Goal: Check status

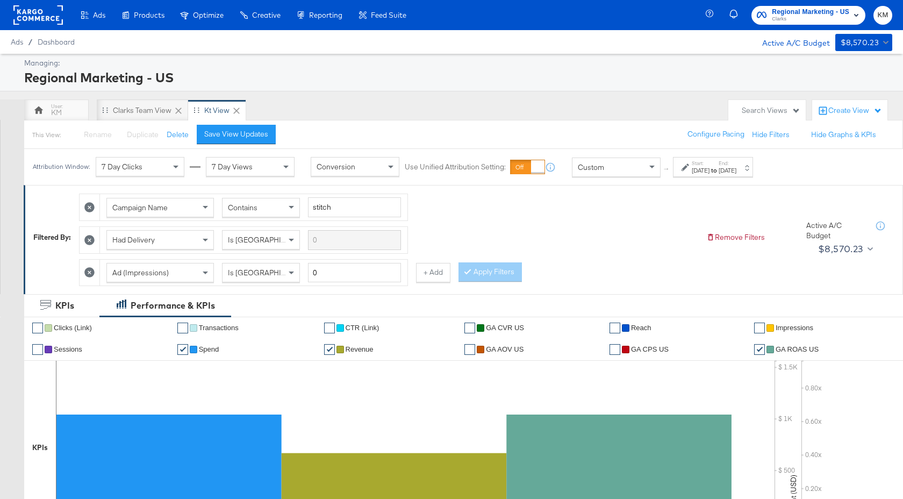
click at [710, 172] on div "[DATE]" at bounding box center [701, 171] width 18 height 9
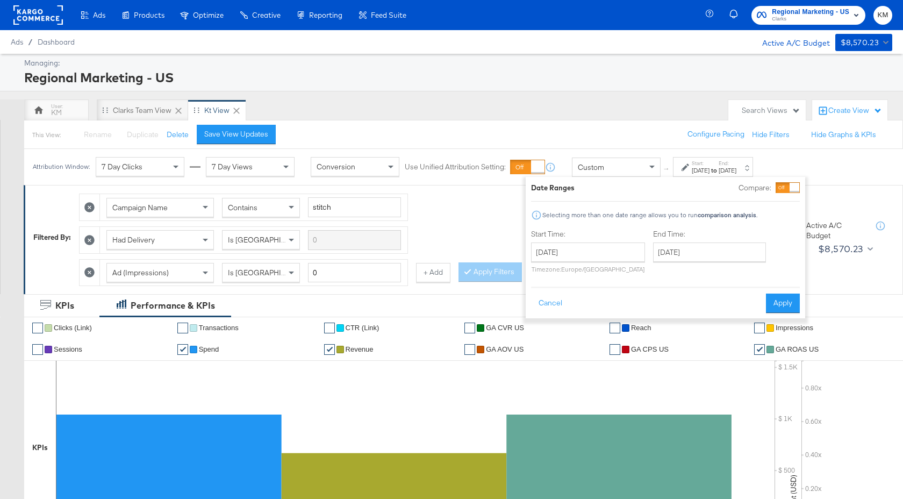
click at [604, 262] on div "[DATE] ‹ [DATE] › Su Mo Tu We Th Fr Sa 31 1 2 3 4 5 6 7 8 9 10 11 12 13 14 15 1…" at bounding box center [588, 258] width 114 height 31
click at [604, 248] on input "[DATE]" at bounding box center [588, 252] width 114 height 19
click at [544, 338] on td "14" at bounding box center [544, 336] width 18 height 15
type input "[DATE]"
click at [673, 257] on input "[DATE]" at bounding box center [708, 252] width 113 height 19
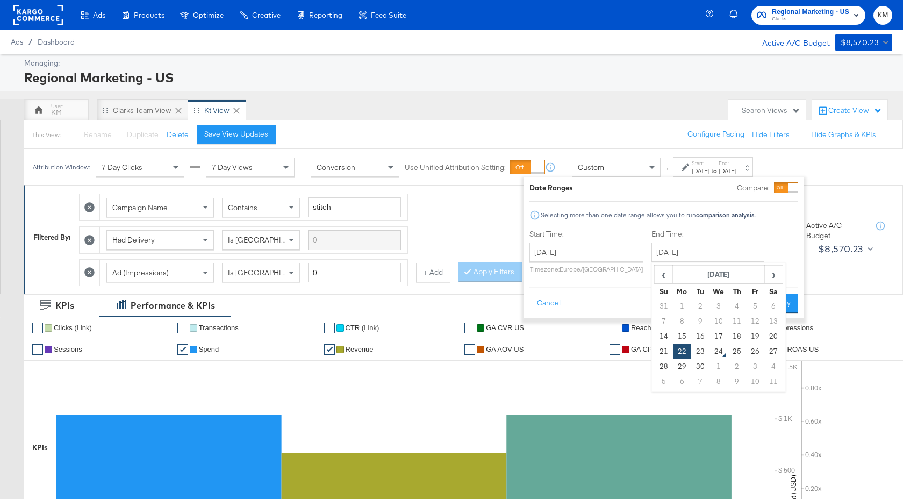
click at [772, 335] on td "20" at bounding box center [774, 336] width 18 height 15
type input "[DATE]"
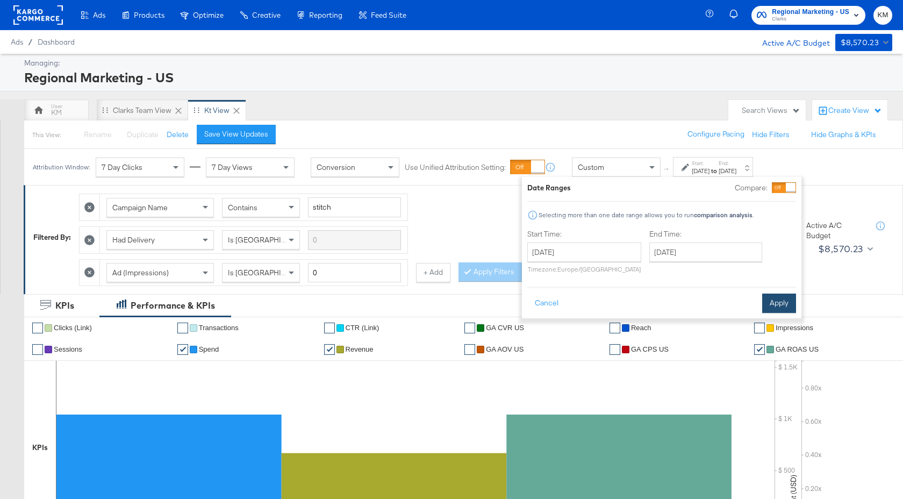
click at [773, 312] on button "Apply" at bounding box center [780, 303] width 34 height 19
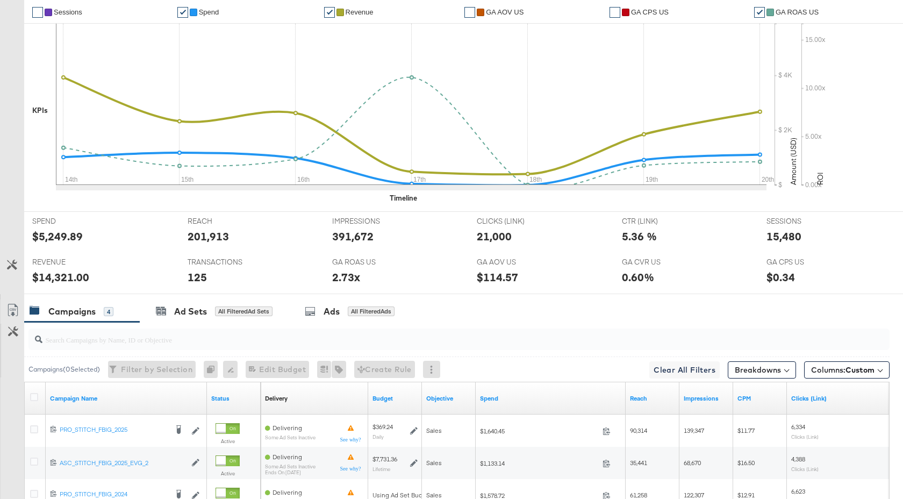
scroll to position [493, 0]
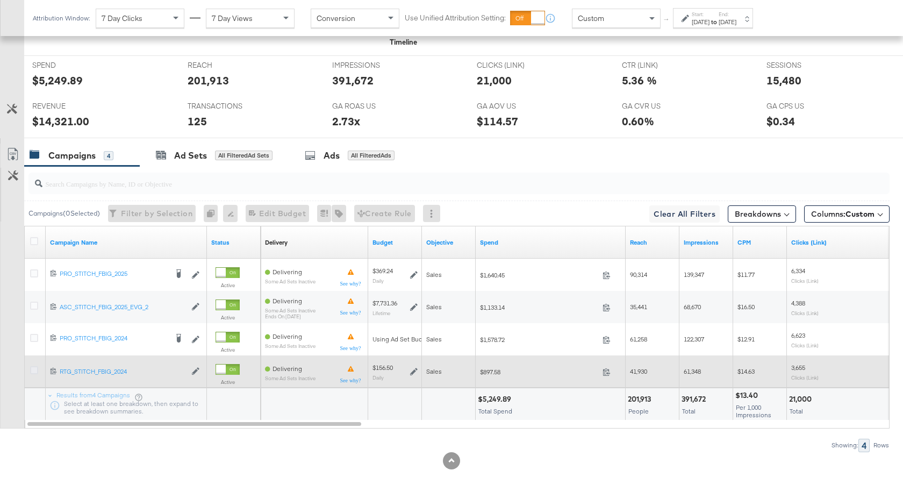
click at [33, 366] on icon at bounding box center [34, 370] width 8 height 8
click at [0, 0] on input "checkbox" at bounding box center [0, 0] width 0 height 0
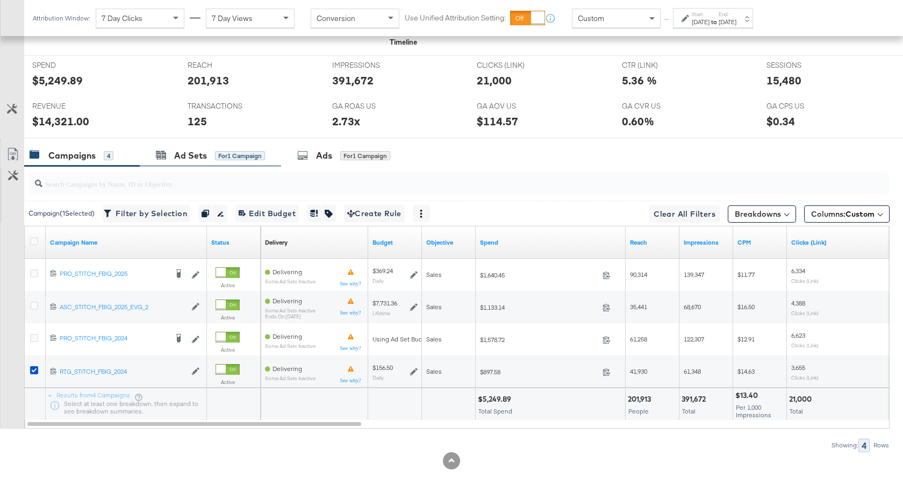
click at [201, 148] on div "Ad Sets for 1 Campaign" at bounding box center [210, 155] width 141 height 23
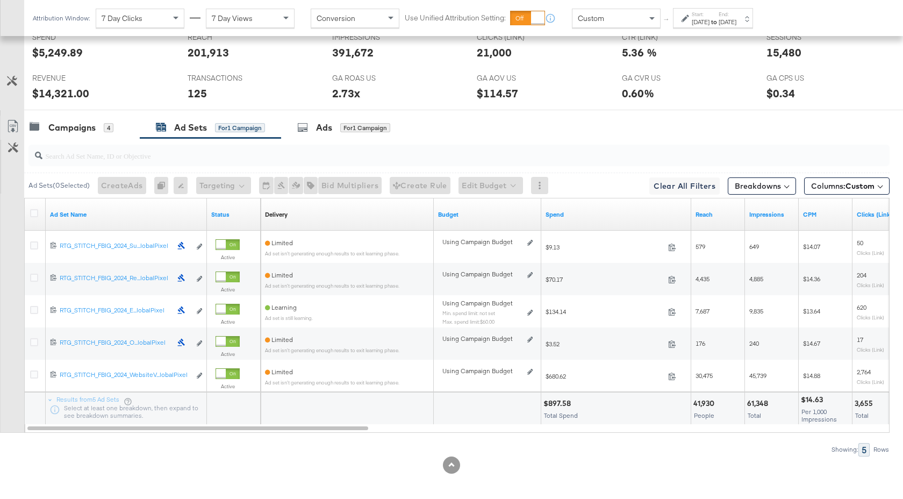
scroll to position [525, 0]
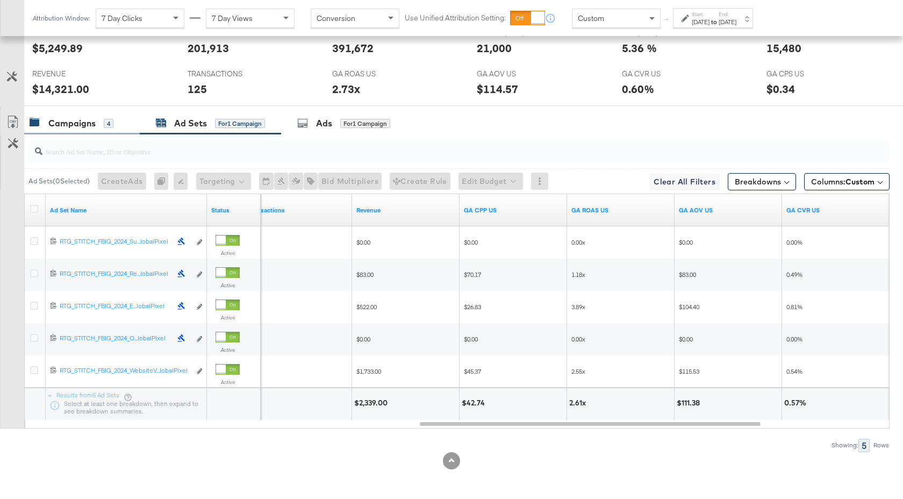
click at [76, 128] on div "Campaigns" at bounding box center [71, 123] width 47 height 12
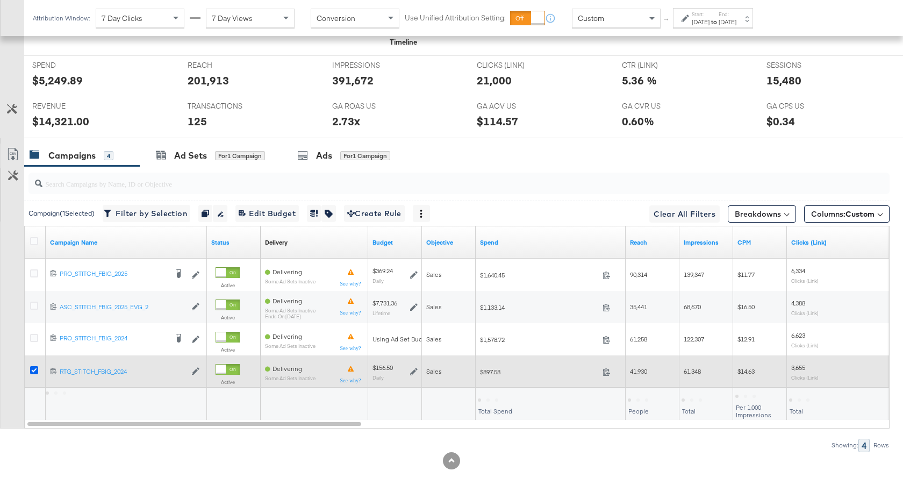
click at [35, 373] on icon at bounding box center [34, 370] width 8 height 8
click at [0, 0] on input "checkbox" at bounding box center [0, 0] width 0 height 0
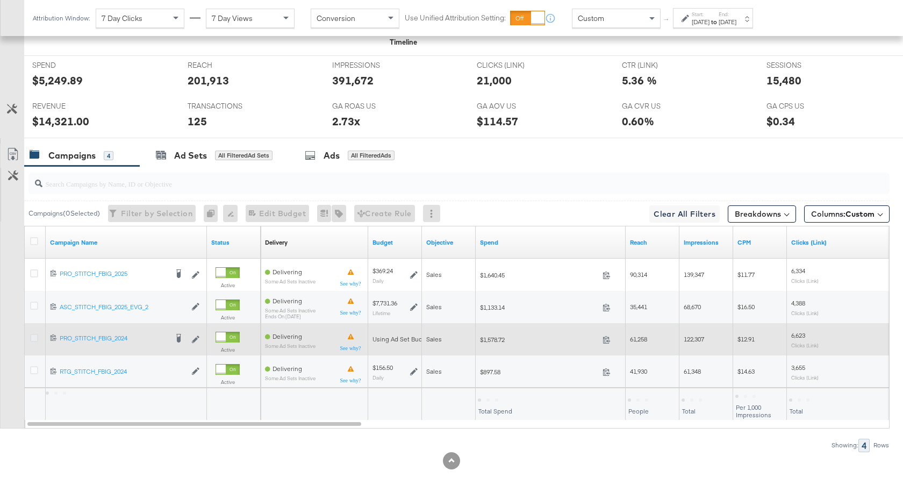
click at [33, 338] on icon at bounding box center [34, 338] width 8 height 8
click at [0, 0] on input "checkbox" at bounding box center [0, 0] width 0 height 0
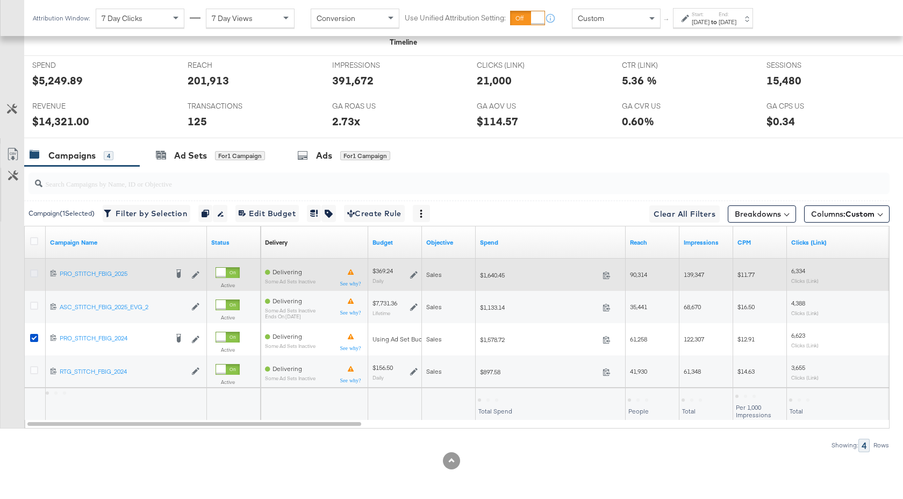
click at [33, 273] on icon at bounding box center [34, 273] width 8 height 8
click at [0, 0] on input "checkbox" at bounding box center [0, 0] width 0 height 0
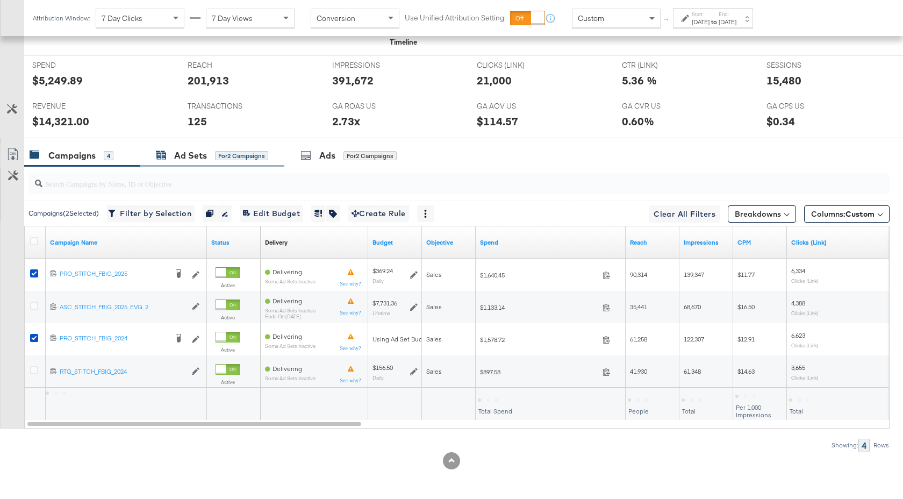
click at [194, 153] on div "Ad Sets" at bounding box center [190, 155] width 33 height 12
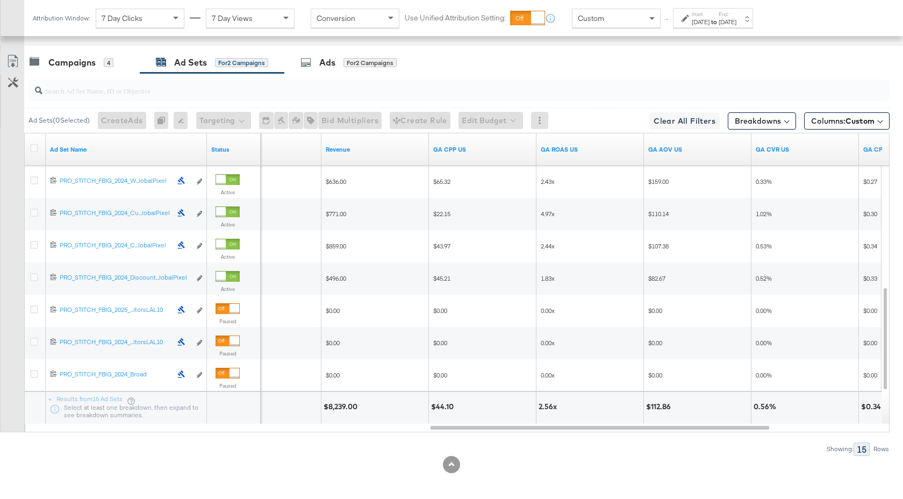
scroll to position [589, 0]
